Goal: Transaction & Acquisition: Subscribe to service/newsletter

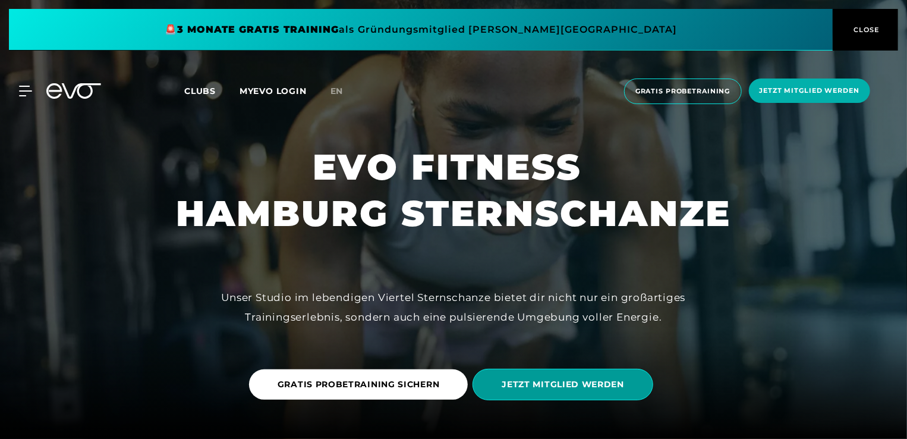
click at [546, 386] on span "JETZT MITGLIED WERDEN" at bounding box center [563, 384] width 122 height 12
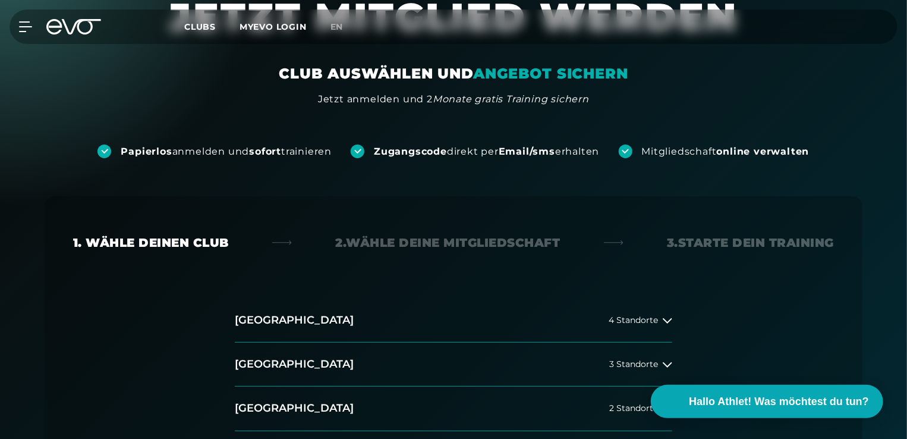
scroll to position [130, 0]
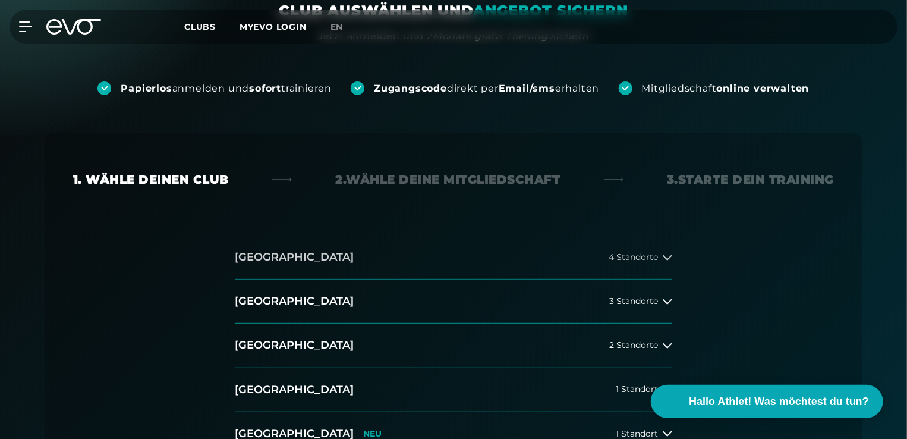
click at [654, 258] on span "4 Standorte" at bounding box center [632, 257] width 49 height 9
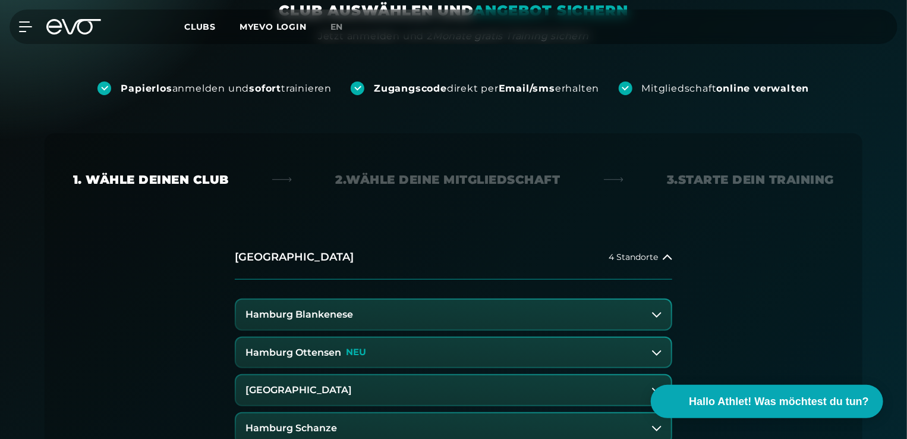
click at [357, 355] on p "NEU" at bounding box center [356, 352] width 20 height 10
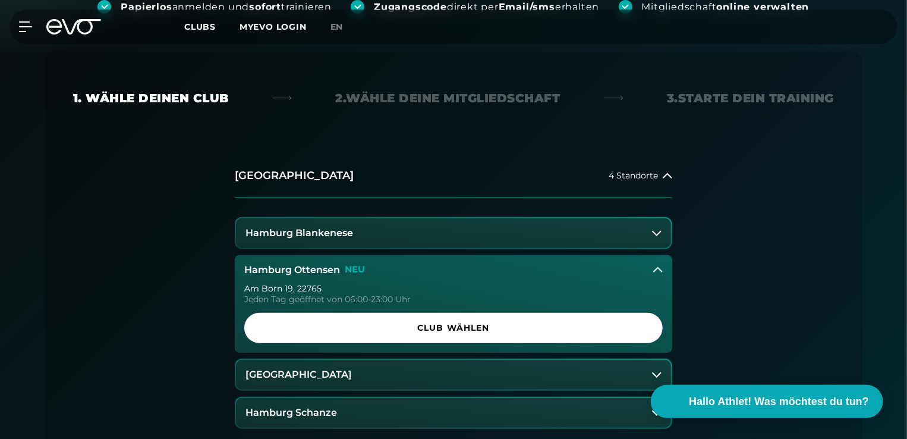
scroll to position [212, 0]
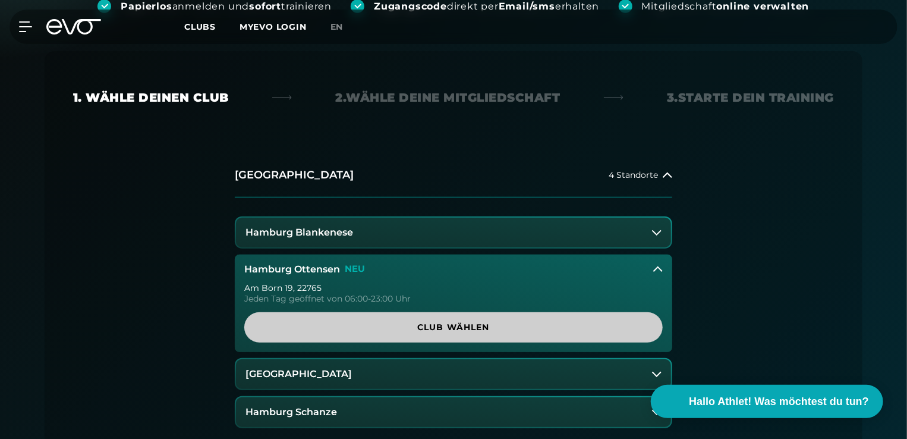
click at [423, 327] on span "Club wählen" at bounding box center [453, 327] width 361 height 12
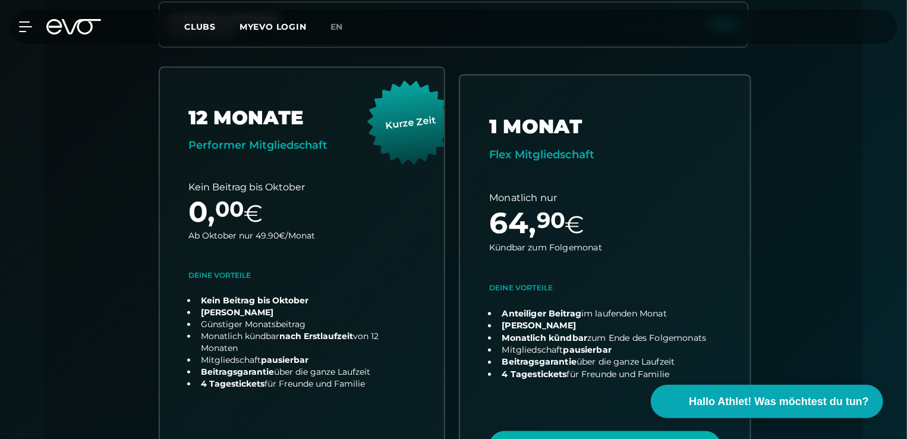
scroll to position [447, 0]
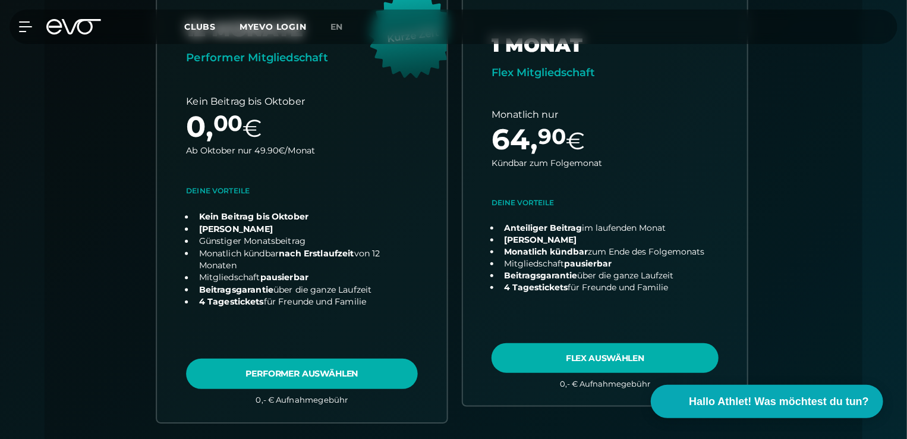
click at [354, 374] on link "choose plan" at bounding box center [302, 200] width 290 height 443
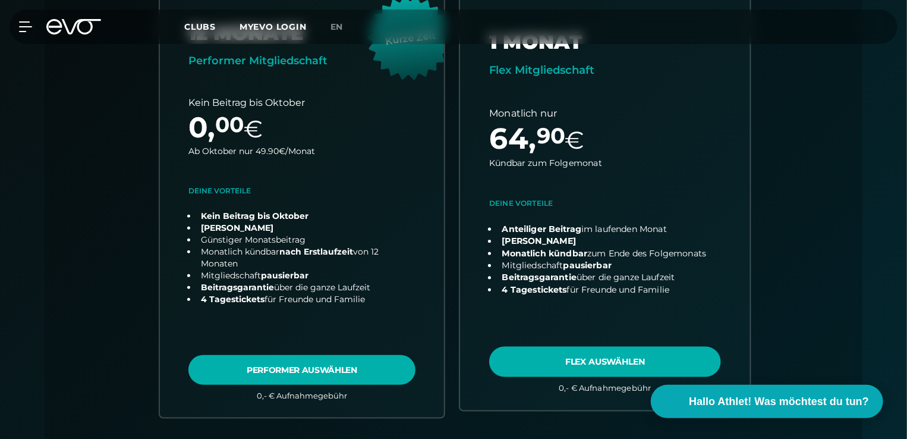
click at [561, 358] on link "choose plan" at bounding box center [605, 200] width 290 height 418
